Goal: Information Seeking & Learning: Learn about a topic

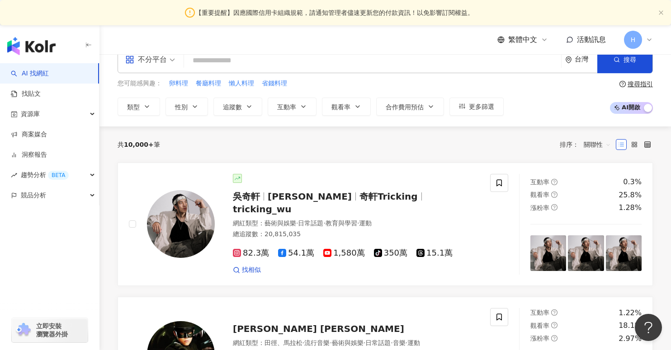
scroll to position [21, 0]
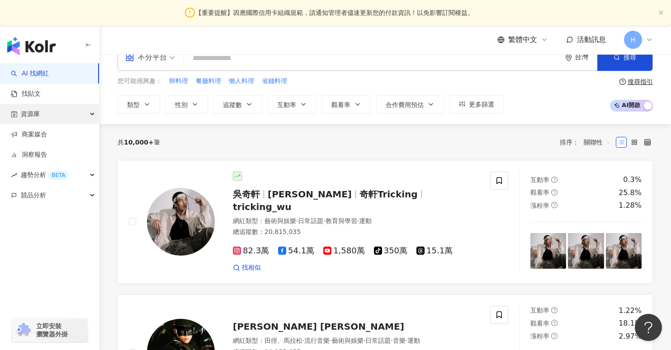
click at [84, 112] on div "資源庫" at bounding box center [49, 114] width 99 height 20
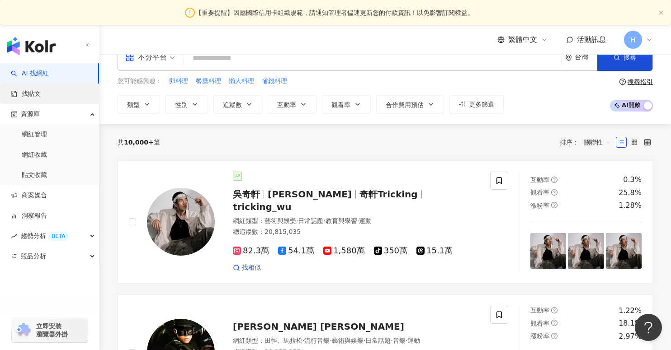
click at [41, 99] on link "找貼文" at bounding box center [26, 94] width 30 height 9
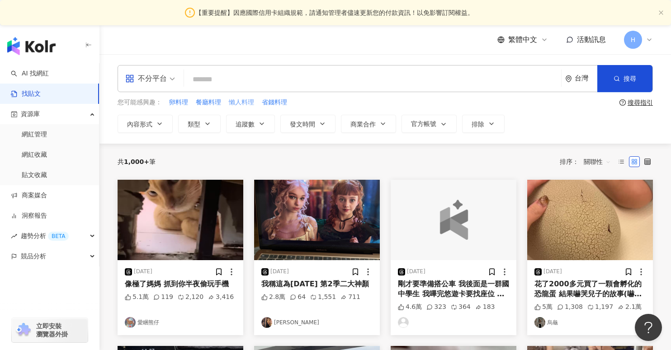
click at [245, 104] on span "懶人料理" at bounding box center [241, 102] width 25 height 9
type input "****"
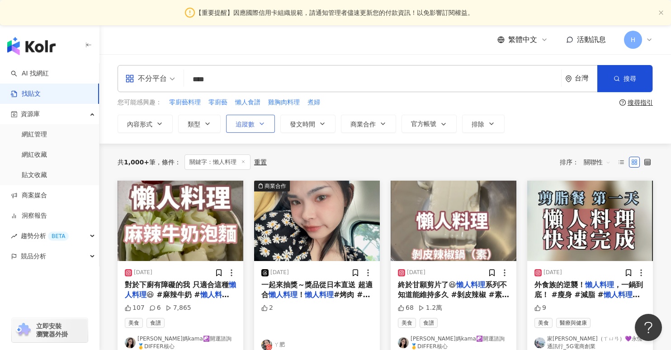
click at [247, 126] on span "追蹤數" at bounding box center [245, 124] width 19 height 7
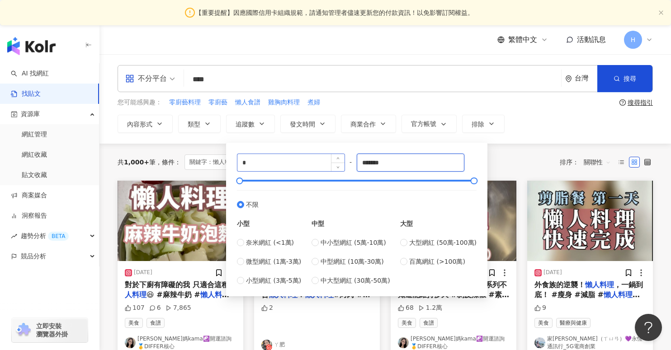
drag, startPoint x: 404, startPoint y: 164, endPoint x: 303, endPoint y: 164, distance: 100.8
click at [303, 164] on div "* - ******* 不限 小型 奈米網紅 (<1萬) 微型網紅 (1萬-3萬) 小型網紅 (3萬-5萬) 中型 中小型網紅 (5萬-10萬) 中型網紅 (…" at bounding box center [357, 220] width 240 height 132
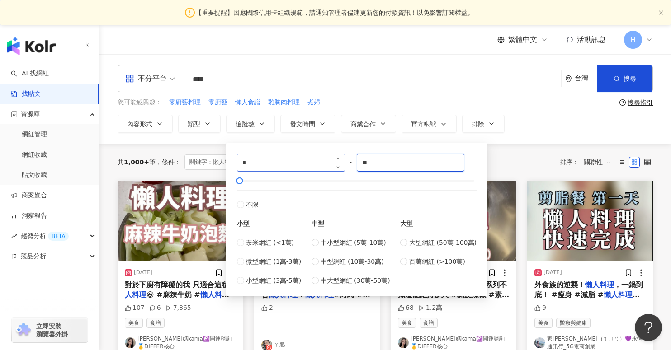
type input "*"
type input "*****"
click at [513, 150] on div "共 1,000+ 筆 條件 ： 關鍵字：懶人料理 重置 排序： 關聯性" at bounding box center [385, 162] width 535 height 37
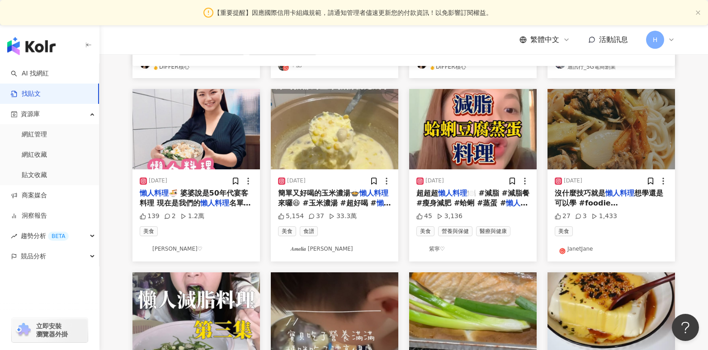
scroll to position [285, 0]
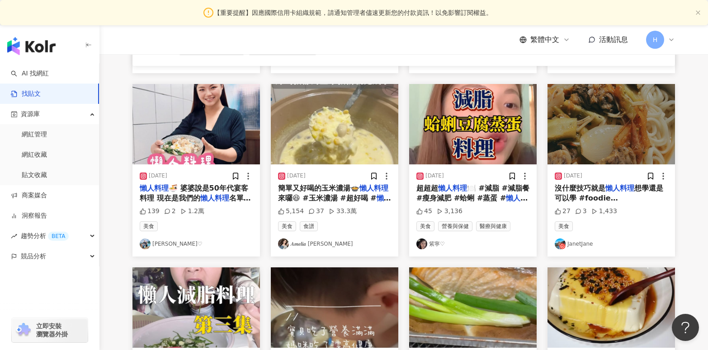
click at [308, 244] on link "𝑨𝒎𝒆𝒍𝒊𝒂 璇璇" at bounding box center [334, 244] width 113 height 11
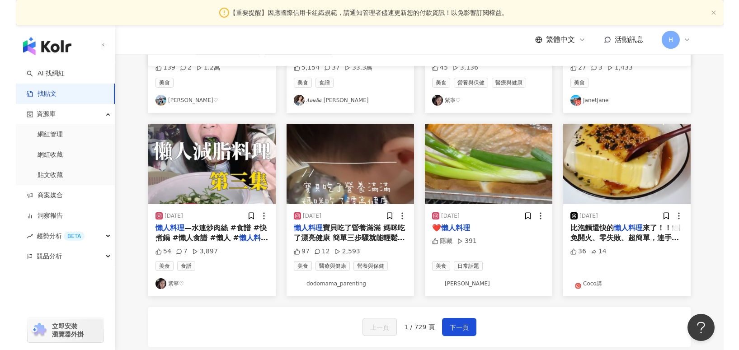
scroll to position [472, 0]
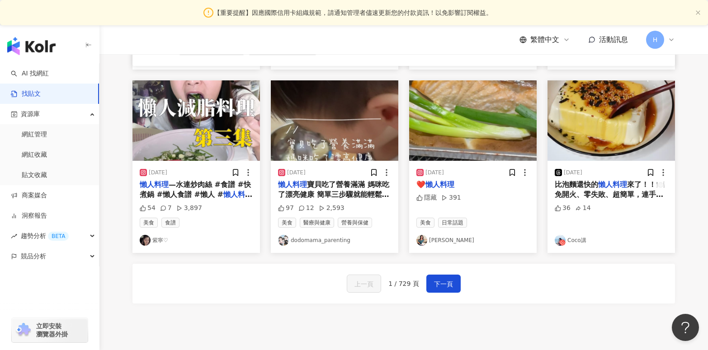
click at [163, 242] on link "紫寧♡" at bounding box center [196, 240] width 113 height 11
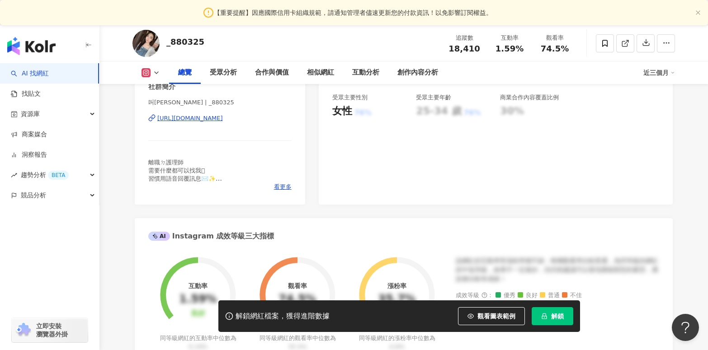
scroll to position [204, 0]
click at [223, 115] on div "https://www.instagram.com/_880325/" at bounding box center [190, 118] width 66 height 8
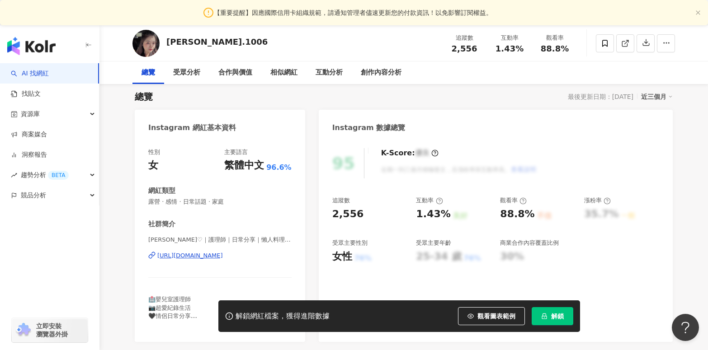
click at [223, 253] on div "[URL][DOMAIN_NAME]" at bounding box center [190, 256] width 66 height 8
